Goal: Connect with others: Connect with others

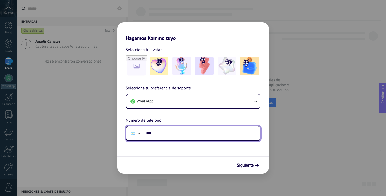
click at [187, 136] on input "***" at bounding box center [201, 134] width 116 height 12
type input "**********"
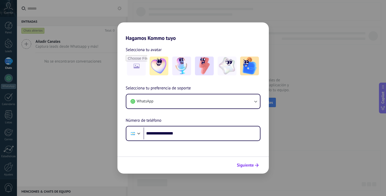
click at [249, 168] on button "Siguiente" at bounding box center [247, 165] width 26 height 9
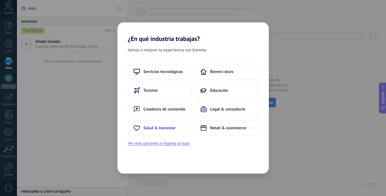
click at [161, 127] on span "Salud & bienestar" at bounding box center [159, 127] width 32 height 5
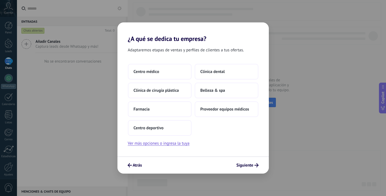
click at [161, 127] on span "Centro deportivo" at bounding box center [149, 127] width 30 height 5
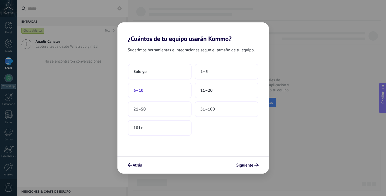
click at [162, 94] on button "6–10" at bounding box center [160, 91] width 64 height 16
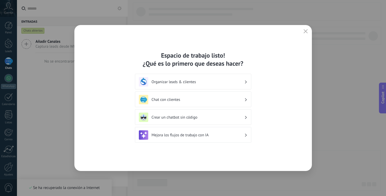
click at [204, 101] on h3 "Chat con clientes" at bounding box center [198, 99] width 93 height 5
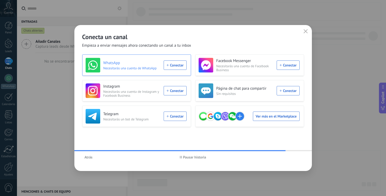
click at [175, 65] on div "WhatsApp Necesitarás una cuenta de WhatsApp Conectar" at bounding box center [136, 65] width 101 height 15
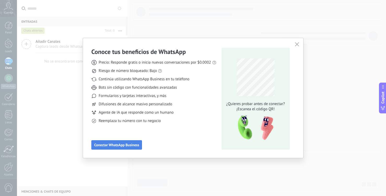
click at [136, 144] on span "Conectar WhatsApp Business" at bounding box center [116, 145] width 45 height 4
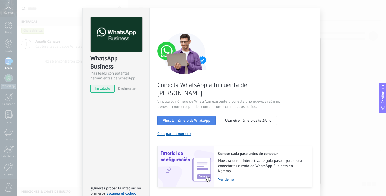
scroll to position [14, 0]
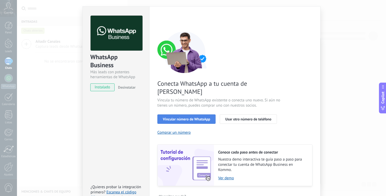
click at [195, 117] on span "Vincular número de WhatsApp" at bounding box center [186, 119] width 47 height 4
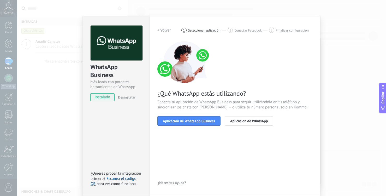
scroll to position [4, 0]
click at [228, 117] on button "Aplicación de WhatsApp" at bounding box center [249, 120] width 49 height 9
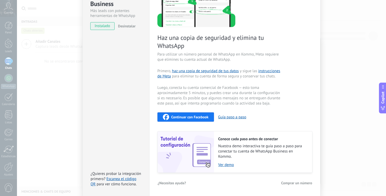
scroll to position [76, 0]
click at [200, 118] on span "Continuar con Facebook" at bounding box center [189, 117] width 37 height 4
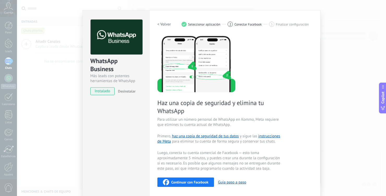
scroll to position [6, 0]
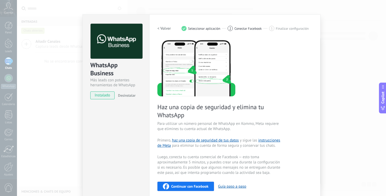
click at [156, 28] on div "Configuraciones Autorizaciones This tab logs the users who have granted integra…" at bounding box center [234, 139] width 171 height 251
click at [159, 28] on h2 "< Volver" at bounding box center [164, 28] width 14 height 5
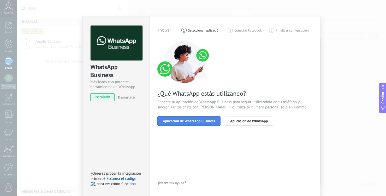
click at [191, 122] on span "Aplicación de WhatsApp Business" at bounding box center [189, 121] width 52 height 4
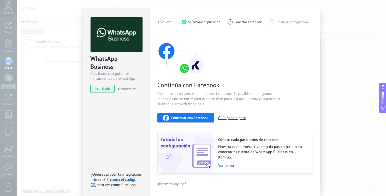
scroll to position [14, 0]
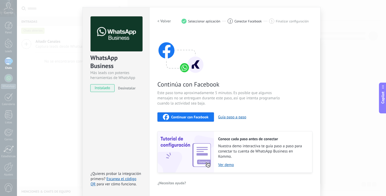
click at [195, 115] on span "Continuar con Facebook" at bounding box center [189, 117] width 37 height 4
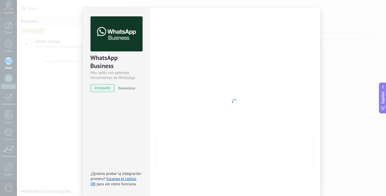
click at [56, 110] on div "WhatsApp Business Más leads con potentes herramientas de WhatsApp instalado Des…" at bounding box center [201, 98] width 369 height 196
